Goal: Transaction & Acquisition: Book appointment/travel/reservation

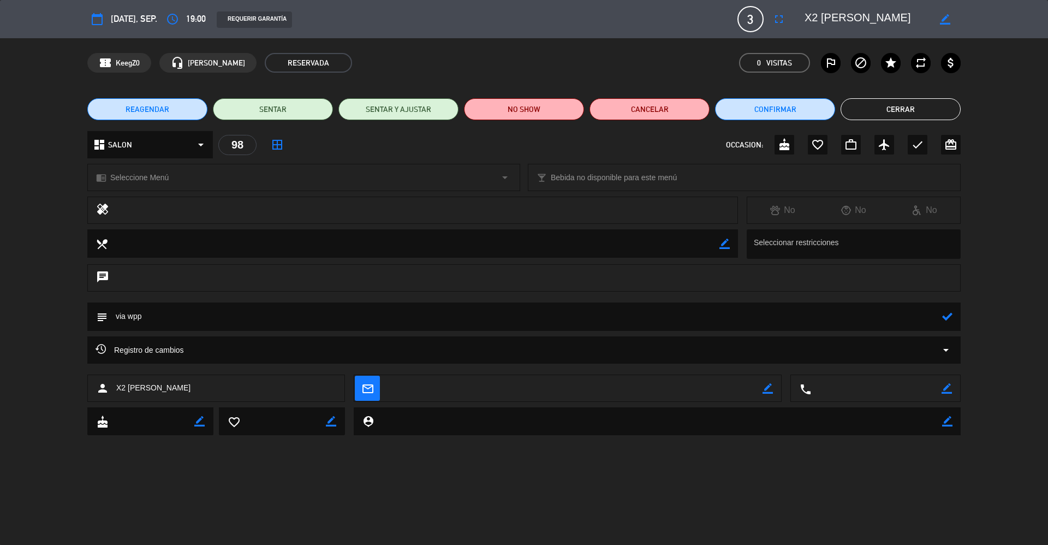
click at [883, 111] on button "Cerrar" at bounding box center [901, 109] width 120 height 22
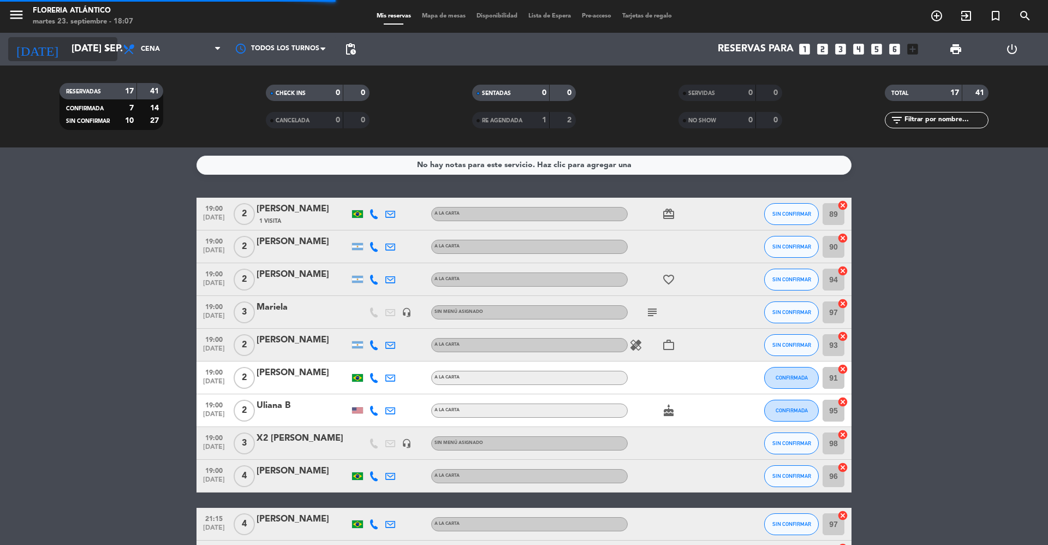
click at [69, 49] on input "[DATE] sep." at bounding box center [129, 49] width 127 height 22
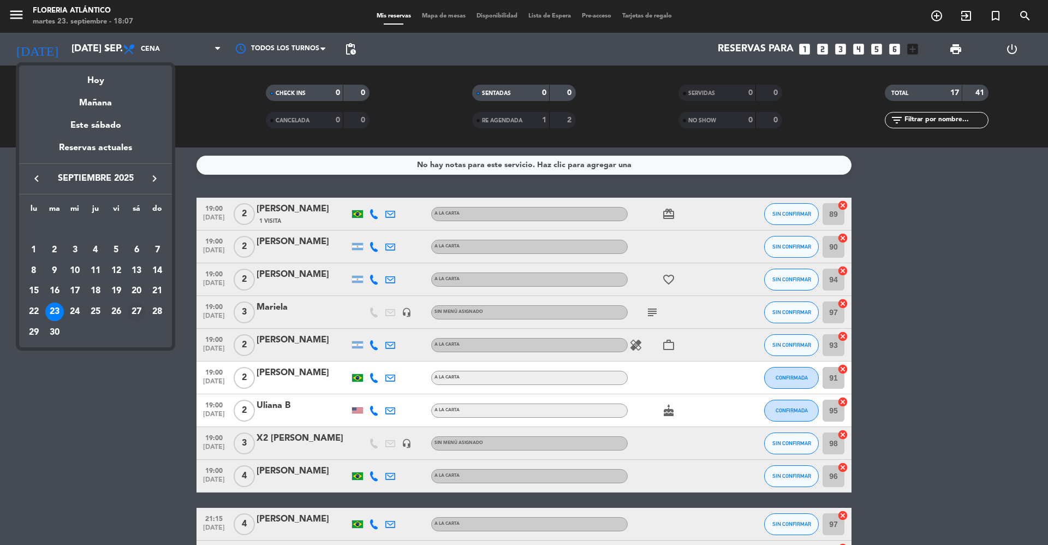
click at [134, 311] on div "27" at bounding box center [136, 311] width 19 height 19
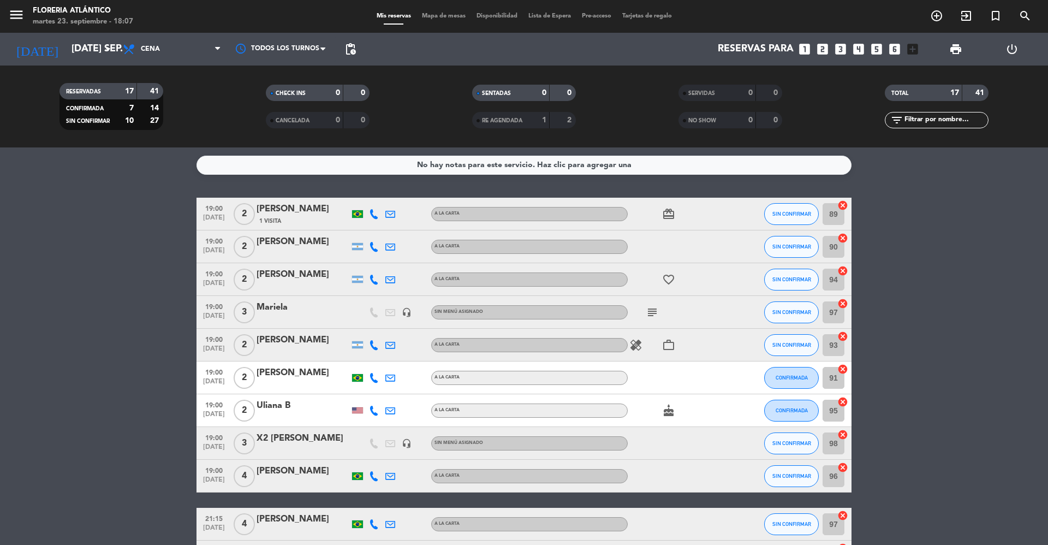
type input "sáb. [DATE]"
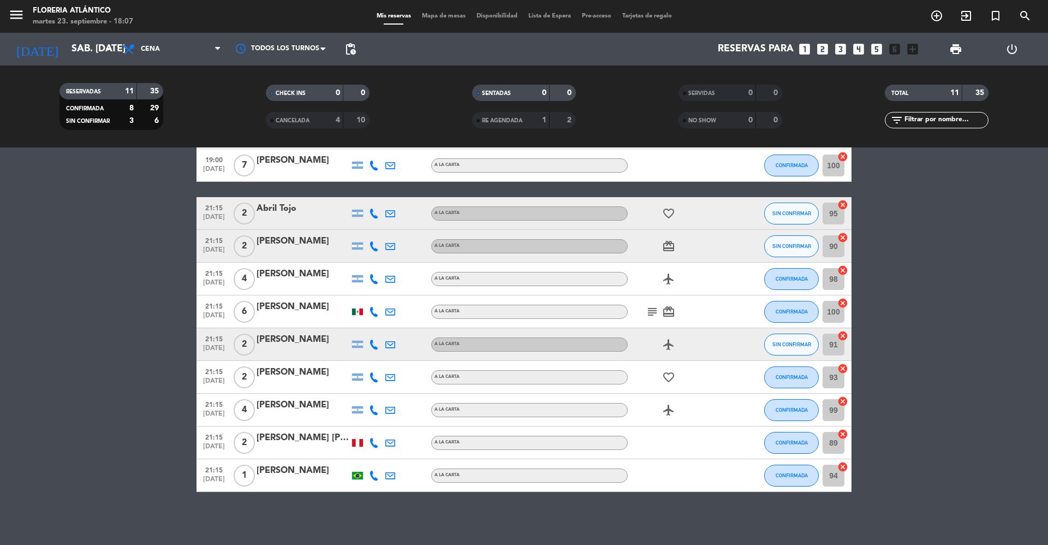
scroll to position [82, 0]
click at [433, 14] on span "Mapa de mesas" at bounding box center [443, 16] width 55 height 6
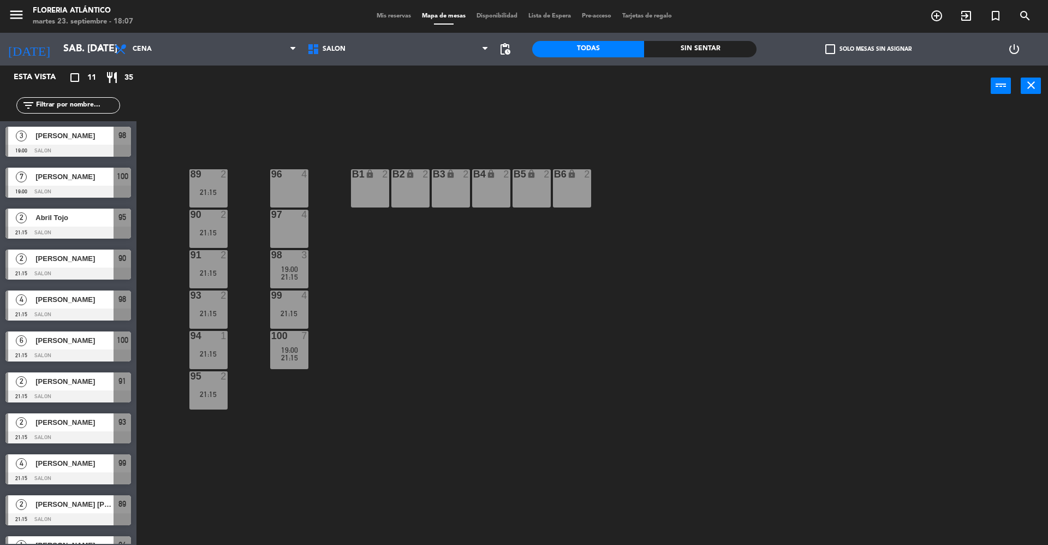
click at [379, 179] on div "B1 lock 2" at bounding box center [370, 174] width 38 height 11
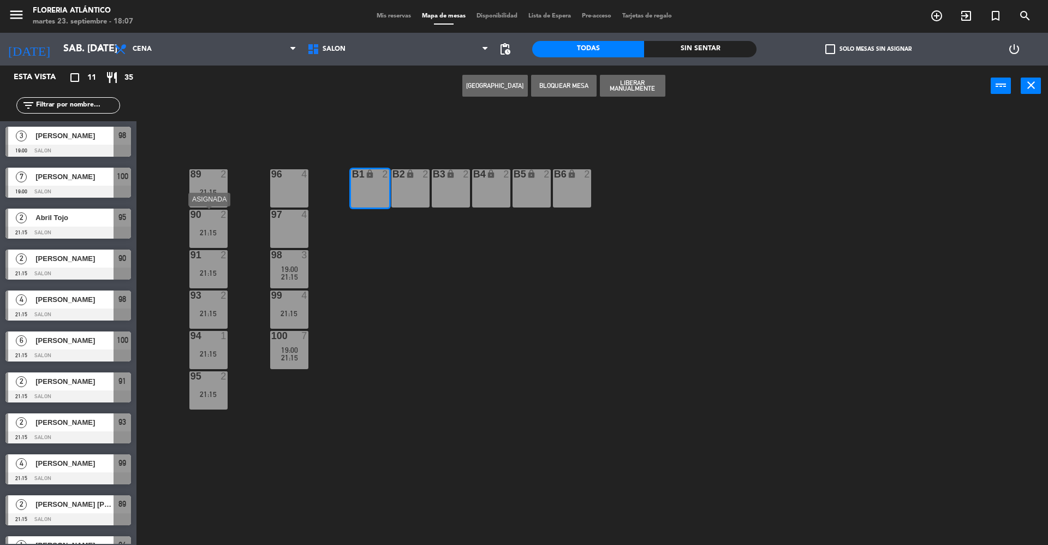
click at [221, 216] on div "2" at bounding box center [224, 215] width 7 height 10
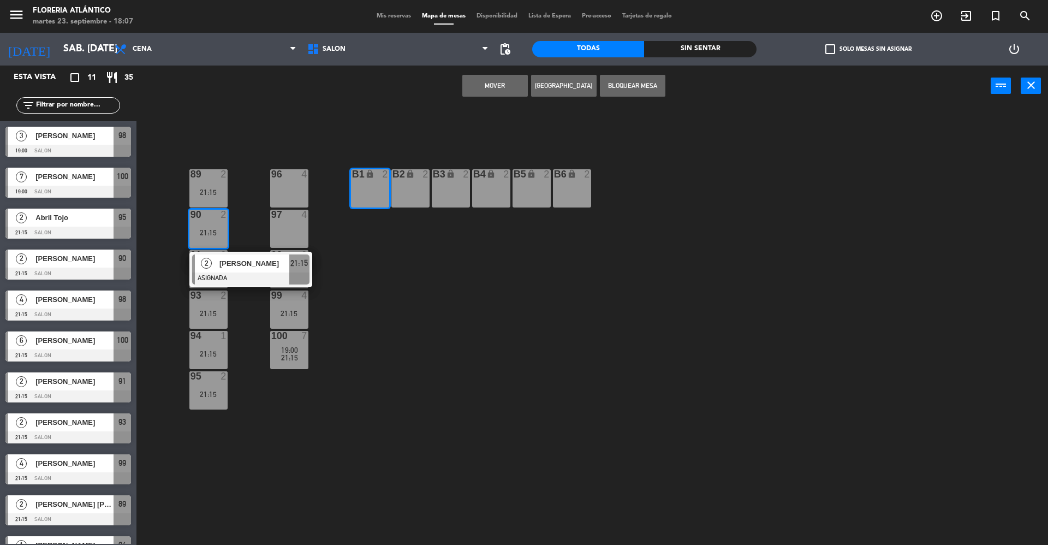
click at [567, 81] on button "[GEOGRAPHIC_DATA]" at bounding box center [563, 86] width 65 height 22
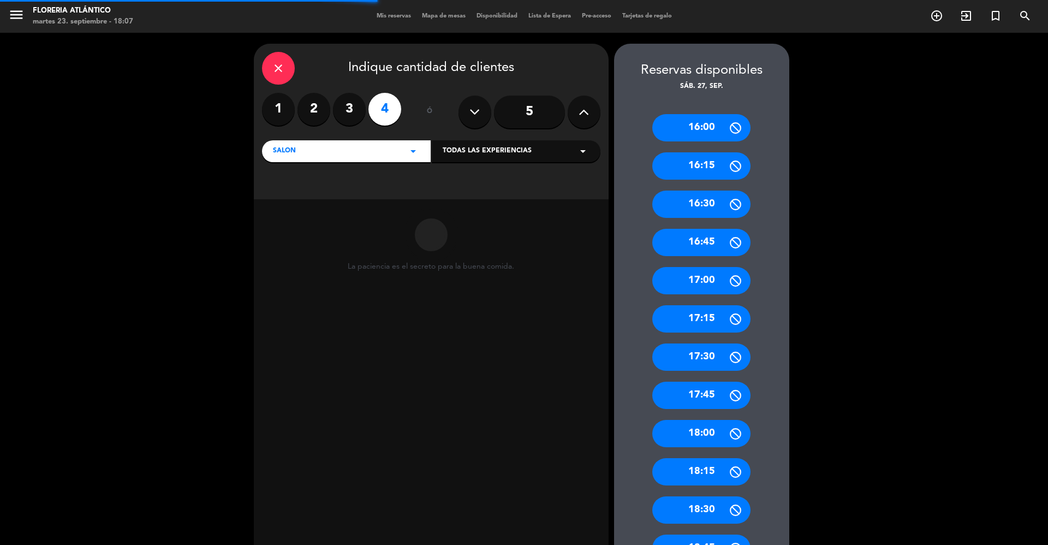
click at [304, 99] on label "2" at bounding box center [313, 109] width 33 height 33
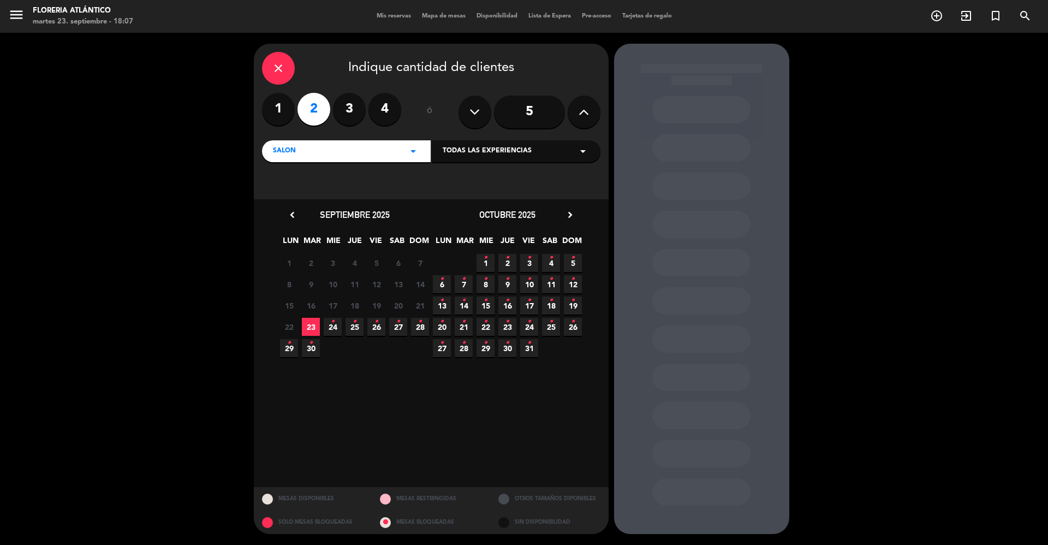
click at [396, 328] on icon "•" at bounding box center [398, 321] width 4 height 17
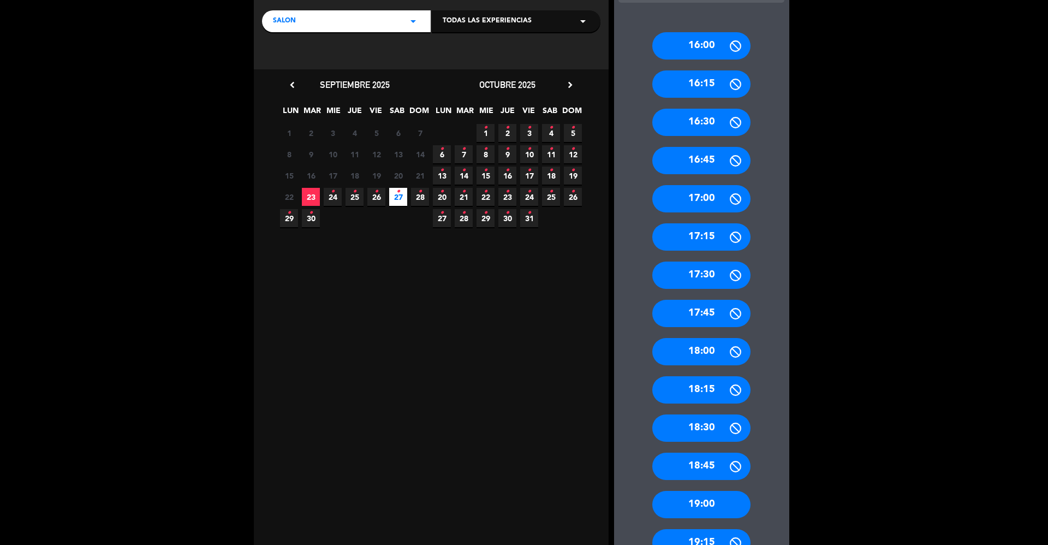
scroll to position [218, 0]
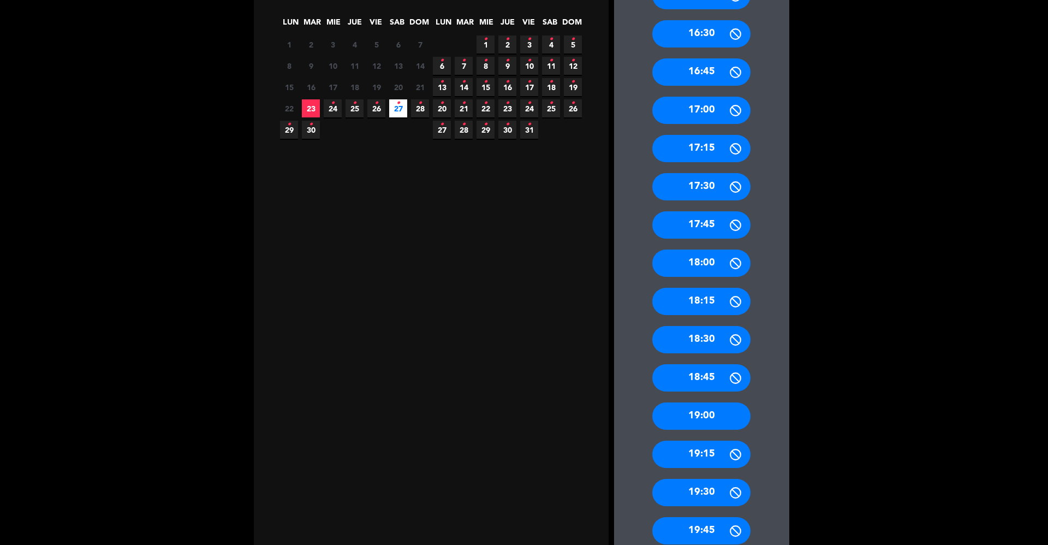
click at [719, 414] on div "19:00" at bounding box center [701, 415] width 98 height 27
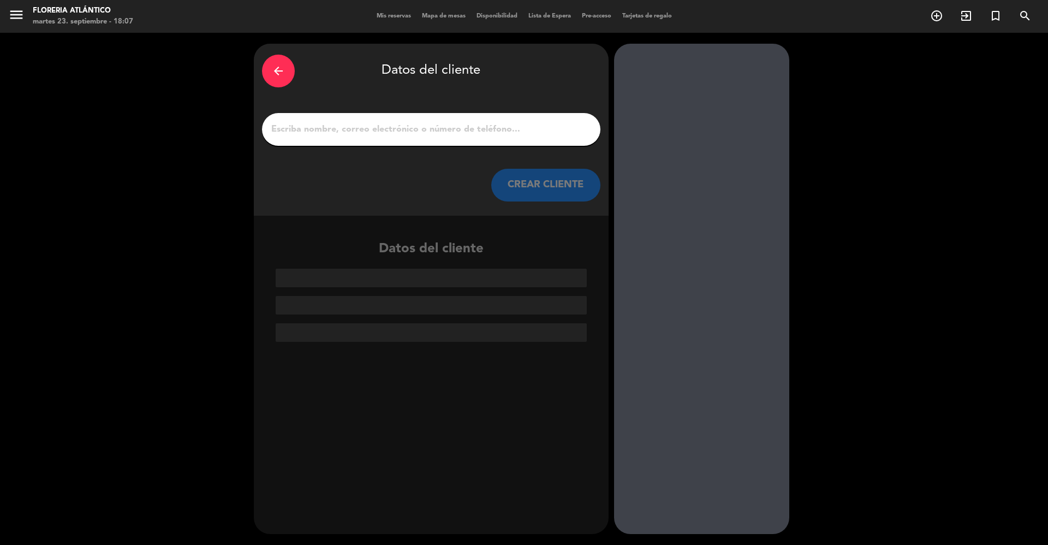
click at [440, 127] on input "1" at bounding box center [431, 129] width 322 height 15
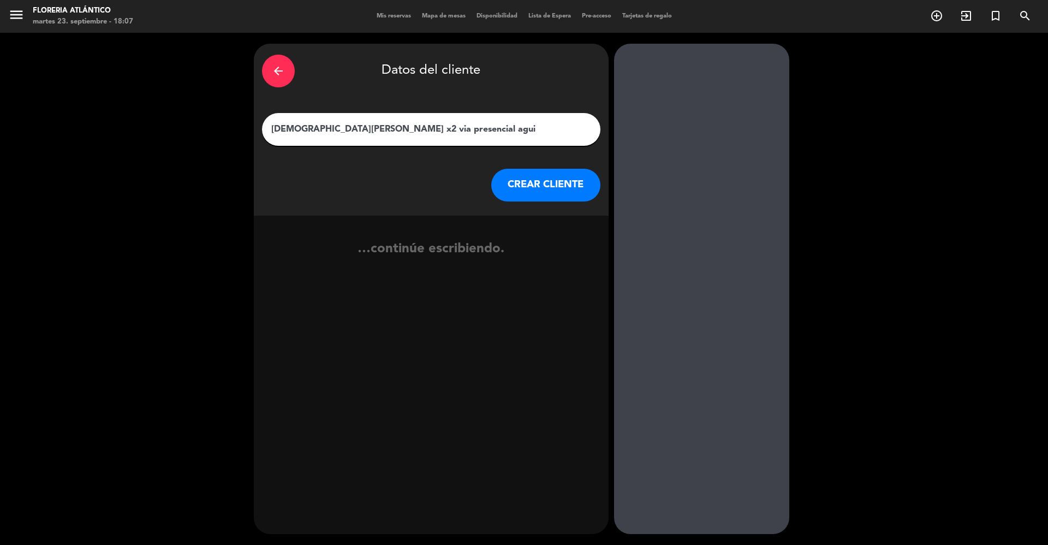
type input "[DEMOGRAPHIC_DATA][PERSON_NAME] x2 via presencial agui"
click at [522, 175] on button "CREAR CLIENTE" at bounding box center [545, 185] width 109 height 33
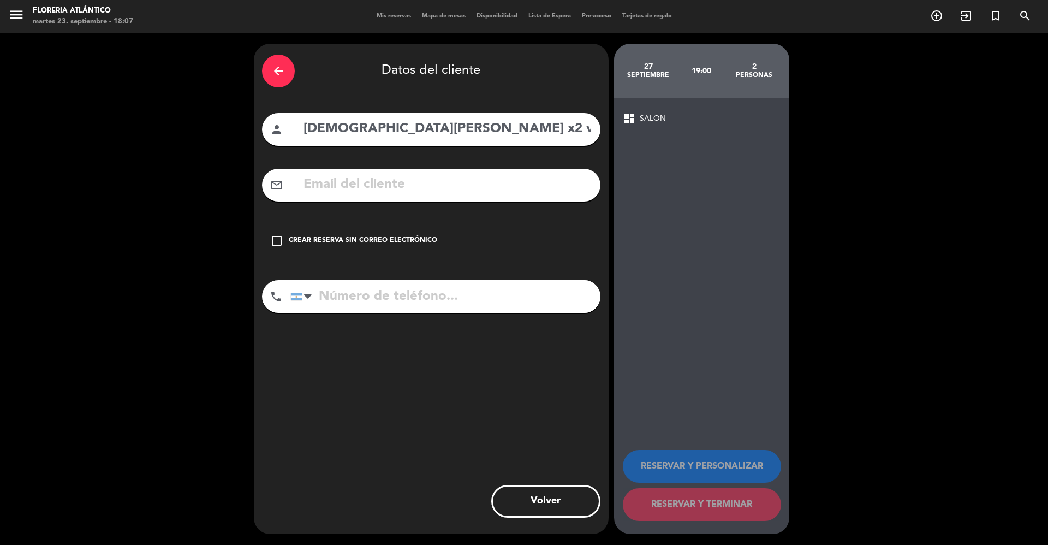
click at [378, 237] on div "Crear reserva sin correo electrónico" at bounding box center [363, 240] width 148 height 11
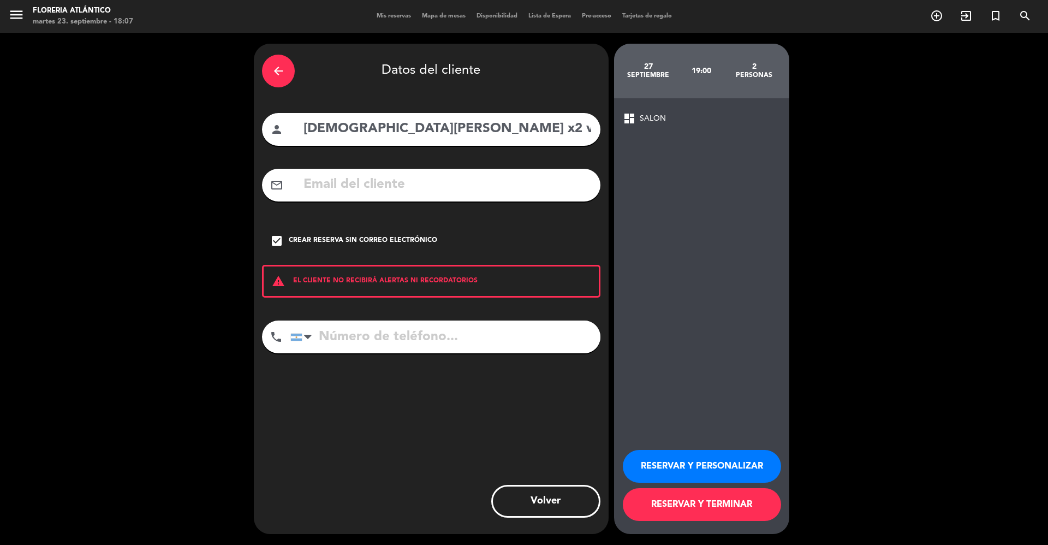
click at [407, 330] on input "tel" at bounding box center [445, 336] width 310 height 33
type input "1144468723"
click at [653, 507] on button "RESERVAR Y TERMINAR" at bounding box center [702, 504] width 158 height 33
